Goal: Book appointment/travel/reservation

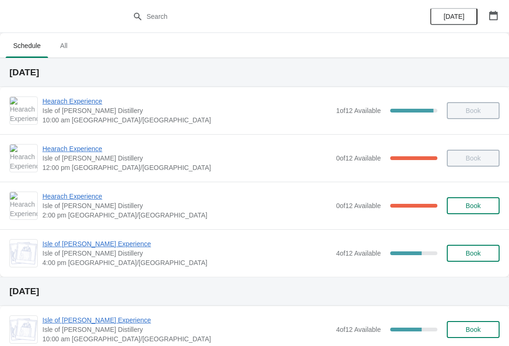
click at [87, 200] on span "Hearach Experience" at bounding box center [186, 196] width 289 height 9
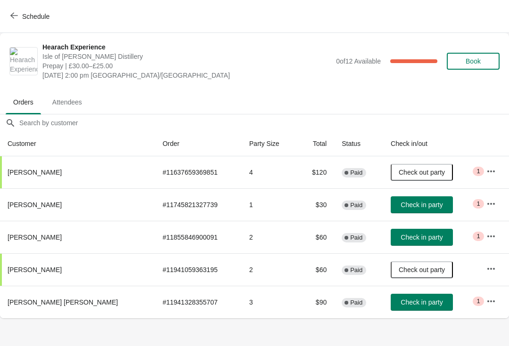
click at [403, 299] on span "Check in party" at bounding box center [422, 303] width 42 height 8
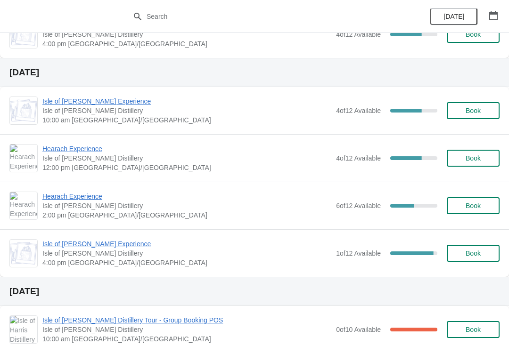
scroll to position [218, 0]
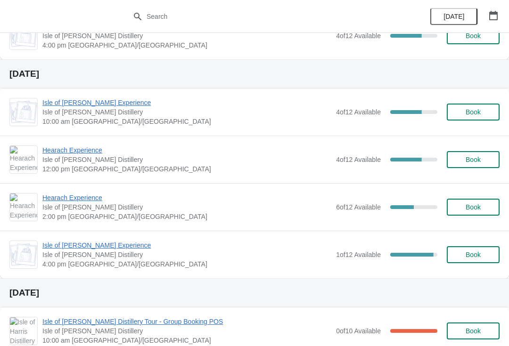
click at [476, 203] on button "Book" at bounding box center [473, 207] width 53 height 17
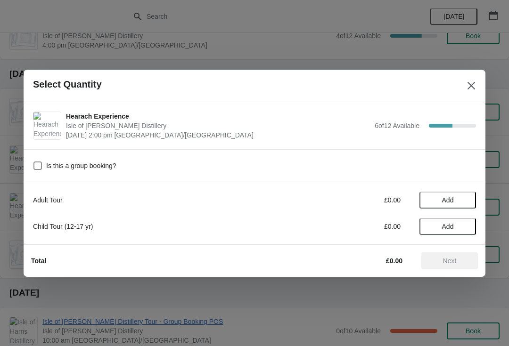
click at [465, 202] on span "Add" at bounding box center [448, 200] width 40 height 8
click at [467, 201] on icon at bounding box center [464, 200] width 10 height 10
click at [452, 269] on button "Next" at bounding box center [449, 261] width 57 height 17
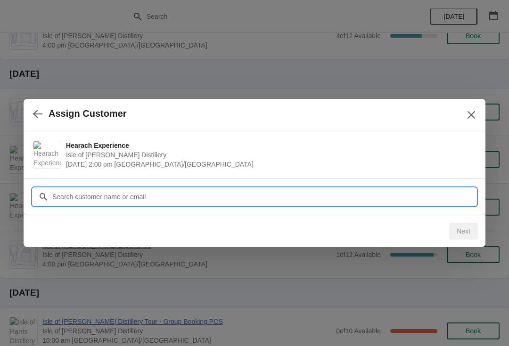
click at [343, 193] on input "Customer" at bounding box center [264, 196] width 424 height 17
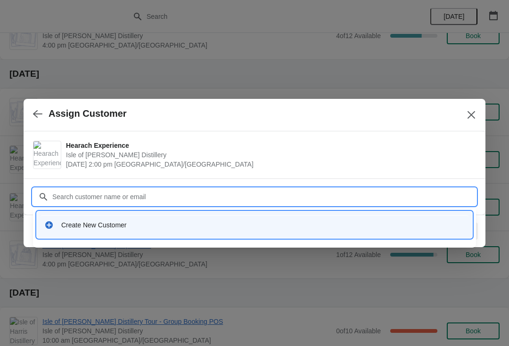
click at [203, 226] on div "Create New Customer" at bounding box center [262, 225] width 403 height 9
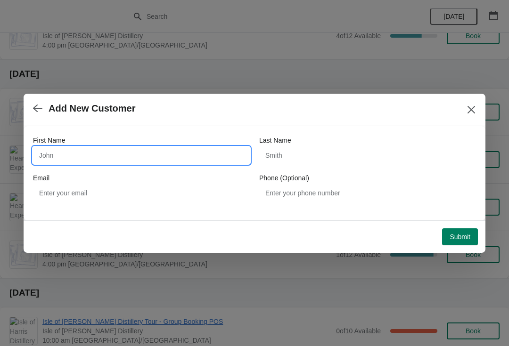
click at [122, 152] on input "First Name" at bounding box center [141, 155] width 217 height 17
type input "Joyce"
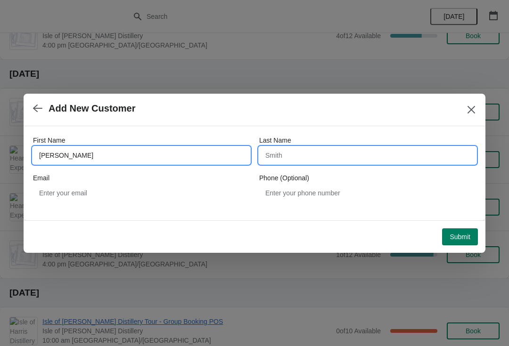
click at [300, 153] on input "Last Name" at bounding box center [367, 155] width 217 height 17
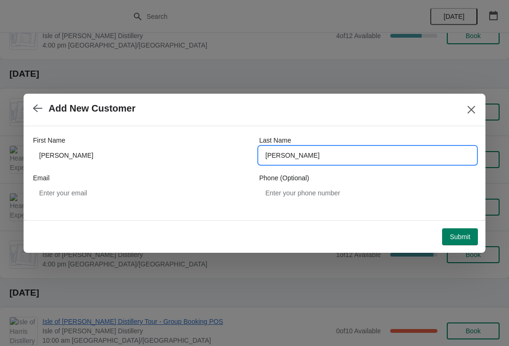
type input "Gibson"
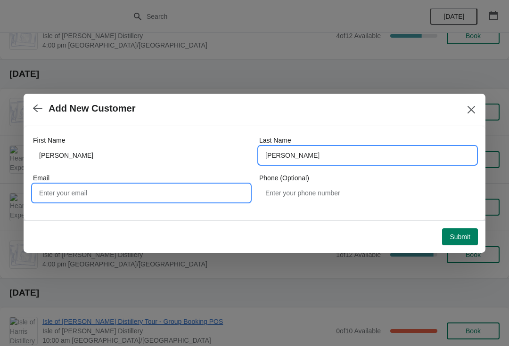
click at [86, 193] on input "Email" at bounding box center [141, 193] width 217 height 17
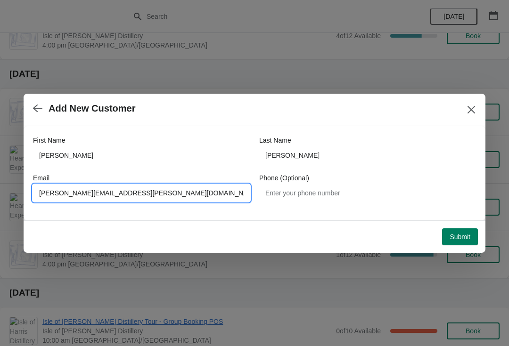
type input "Joyce.Gibson@btinternet.com"
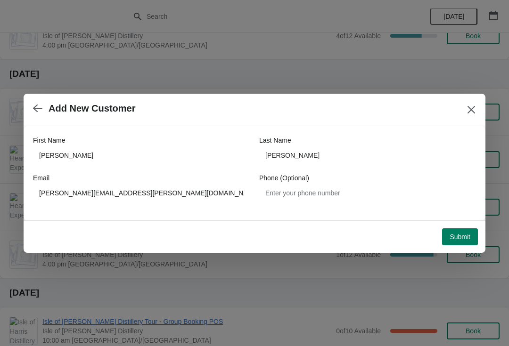
click at [461, 235] on span "Submit" at bounding box center [460, 237] width 21 height 8
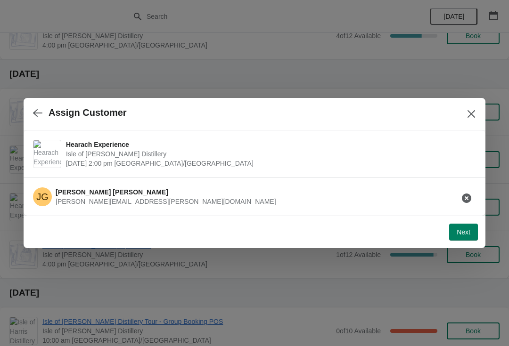
click at [467, 232] on span "Next" at bounding box center [464, 233] width 14 height 8
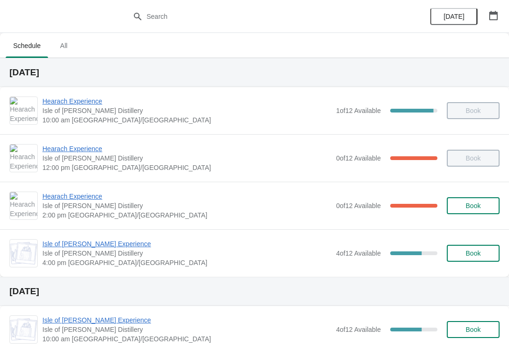
click at [103, 246] on span "Isle of [PERSON_NAME] Experience" at bounding box center [186, 243] width 289 height 9
